Goal: Obtain resource: Obtain resource

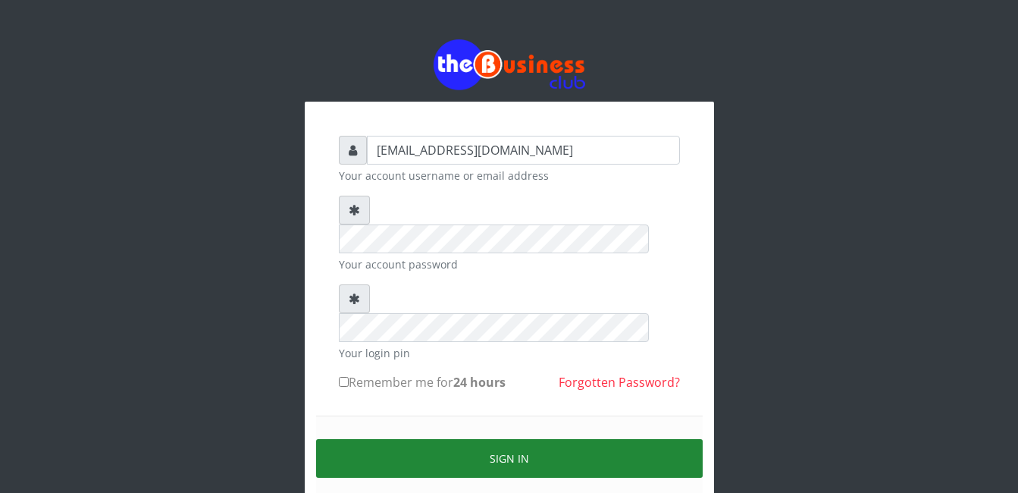
drag, startPoint x: 396, startPoint y: 384, endPoint x: 396, endPoint y: 399, distance: 15.2
click at [396, 439] on button "Sign in" at bounding box center [509, 458] width 387 height 39
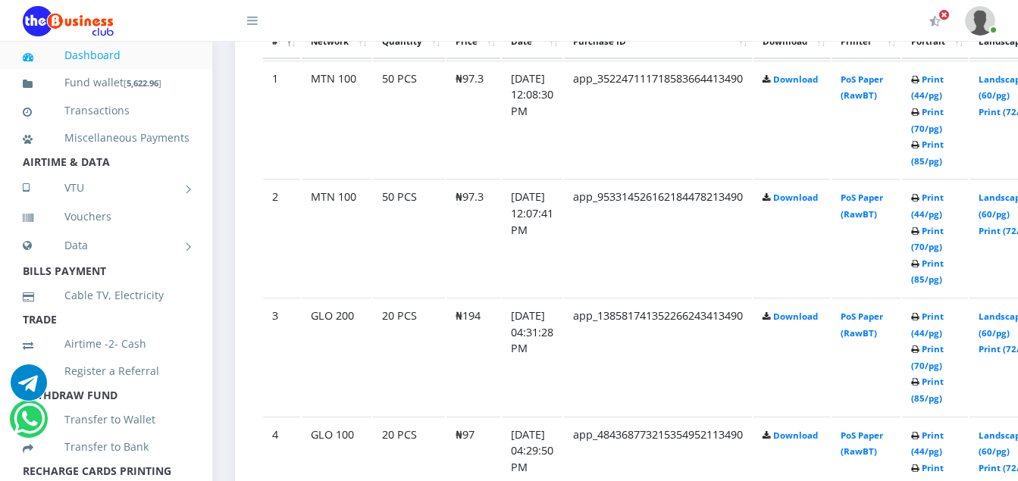
scroll to position [910, 0]
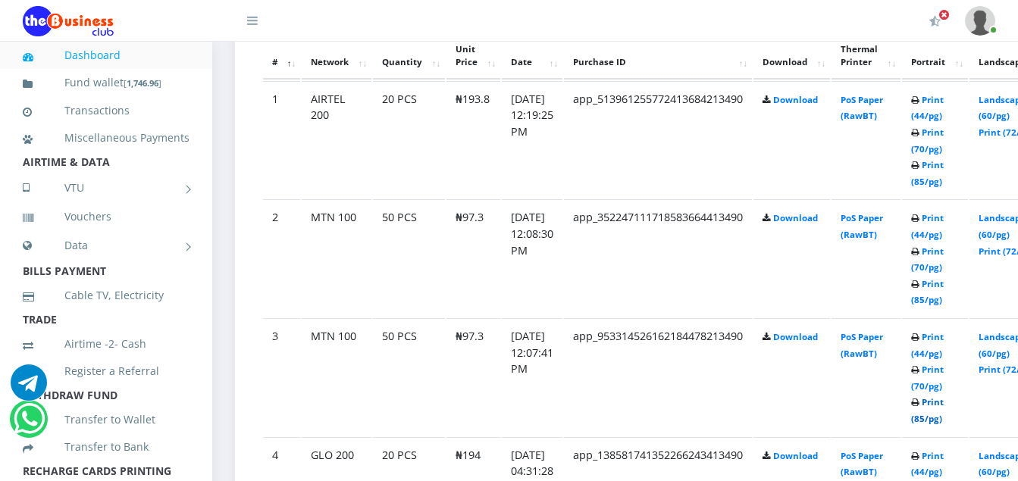
click at [944, 402] on link "Print (85/pg)" at bounding box center [927, 410] width 33 height 28
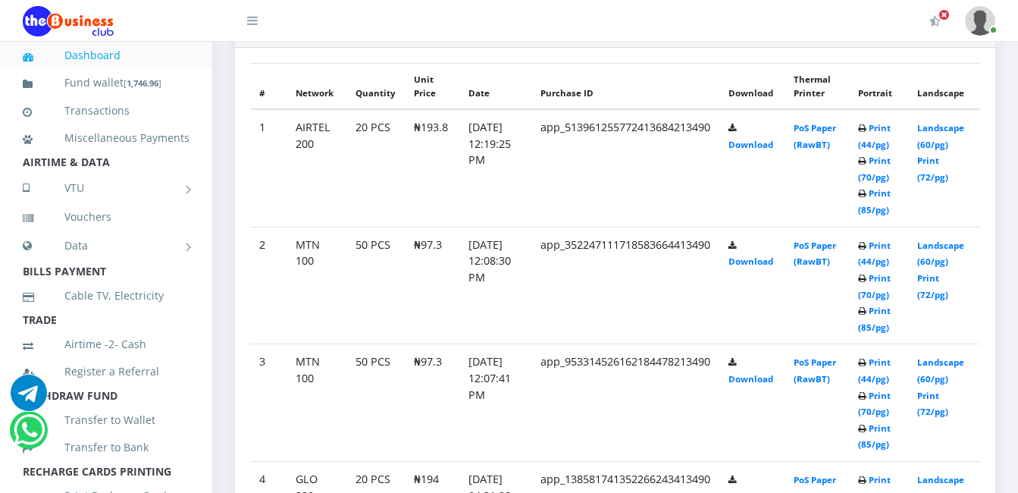
scroll to position [950, 0]
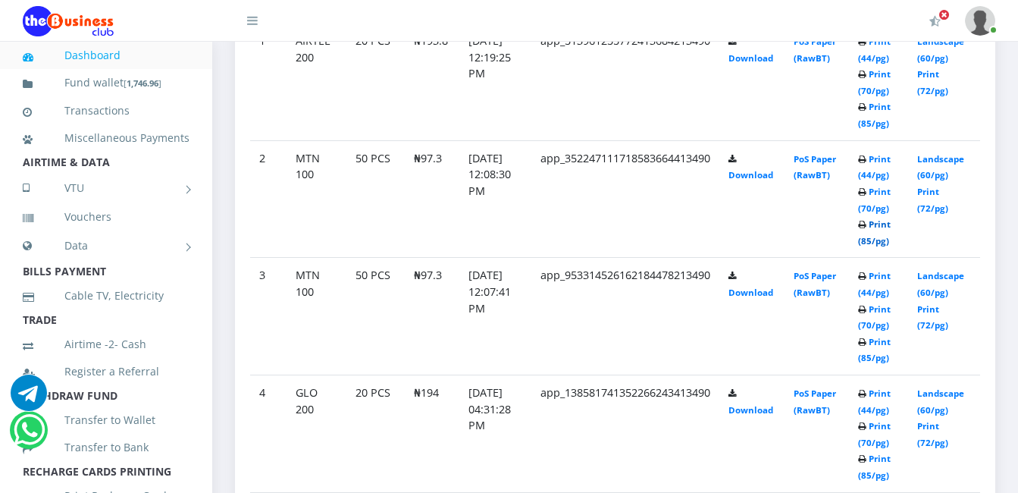
click at [885, 222] on link "Print (85/pg)" at bounding box center [874, 232] width 33 height 28
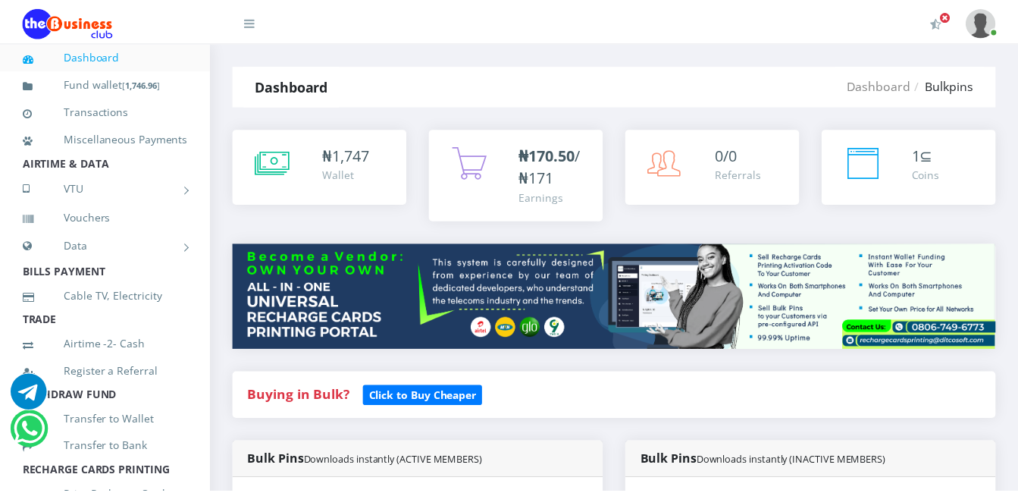
scroll to position [863, 0]
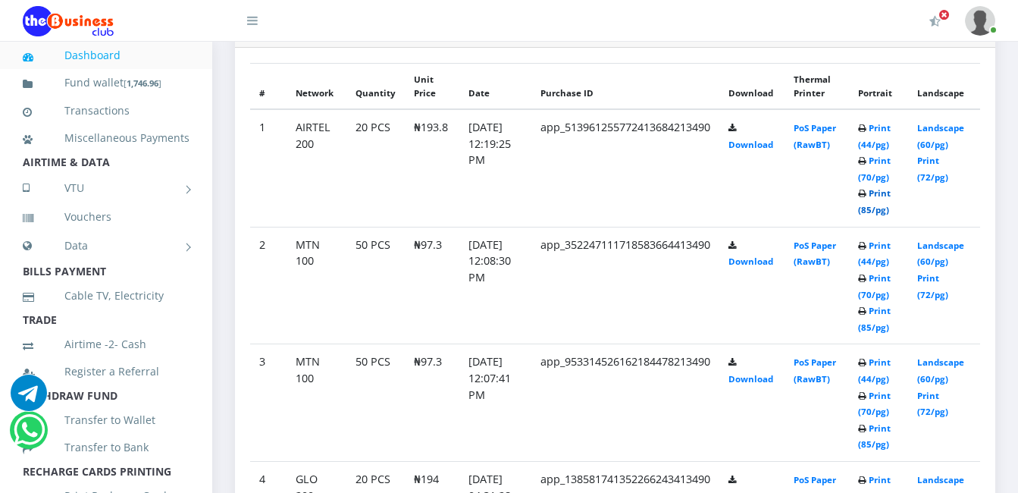
click at [884, 191] on link "Print (85/pg)" at bounding box center [874, 201] width 33 height 28
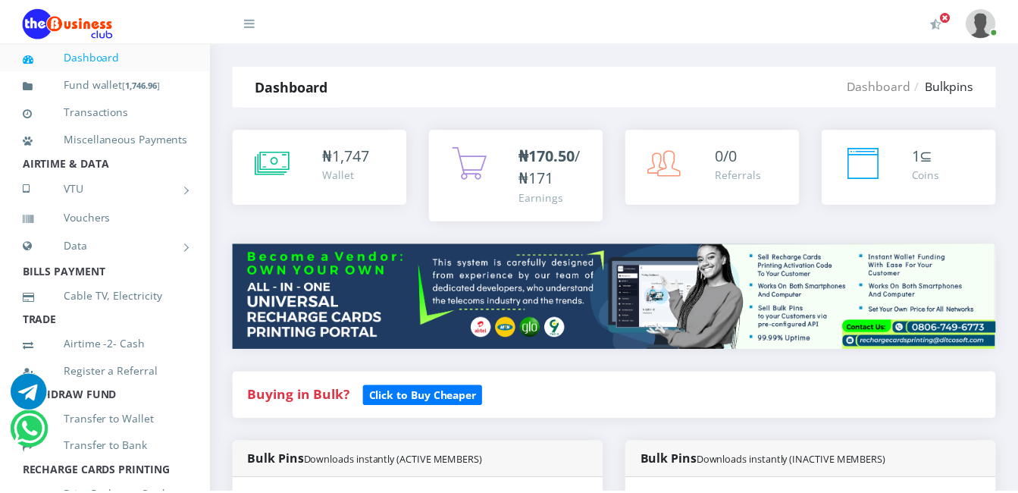
scroll to position [863, 0]
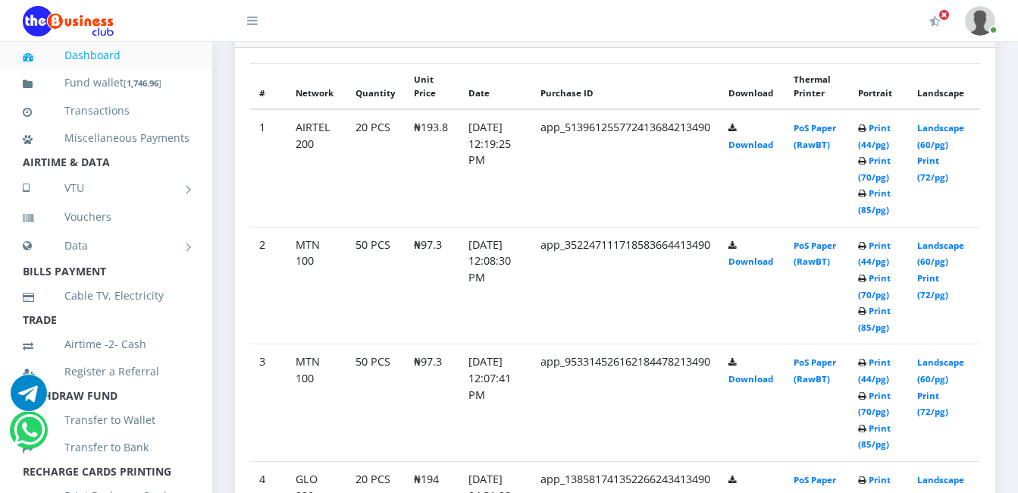
click at [875, 199] on small "Print (44/pg) Print (70/pg) Print (85/pg)" at bounding box center [874, 168] width 33 height 93
click at [884, 194] on link "Print (85/pg)" at bounding box center [874, 201] width 33 height 28
click at [887, 184] on td "Print (44/pg) Print (70/pg) Print (85/pg)" at bounding box center [878, 167] width 59 height 117
drag, startPoint x: 887, startPoint y: 184, endPoint x: 875, endPoint y: 193, distance: 14.6
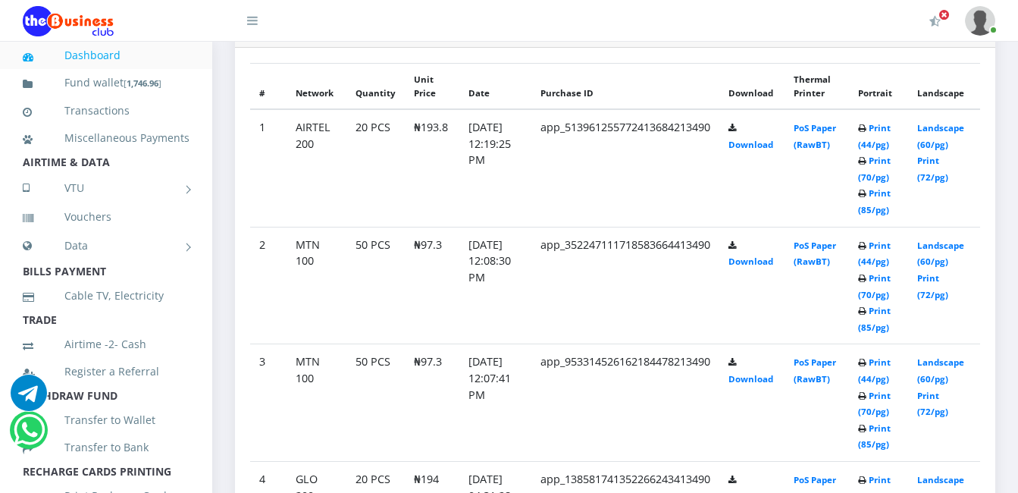
click at [875, 193] on b "Print (44/pg) Print (70/pg) Print (85/pg)" at bounding box center [874, 168] width 33 height 93
